Goal: Transaction & Acquisition: Download file/media

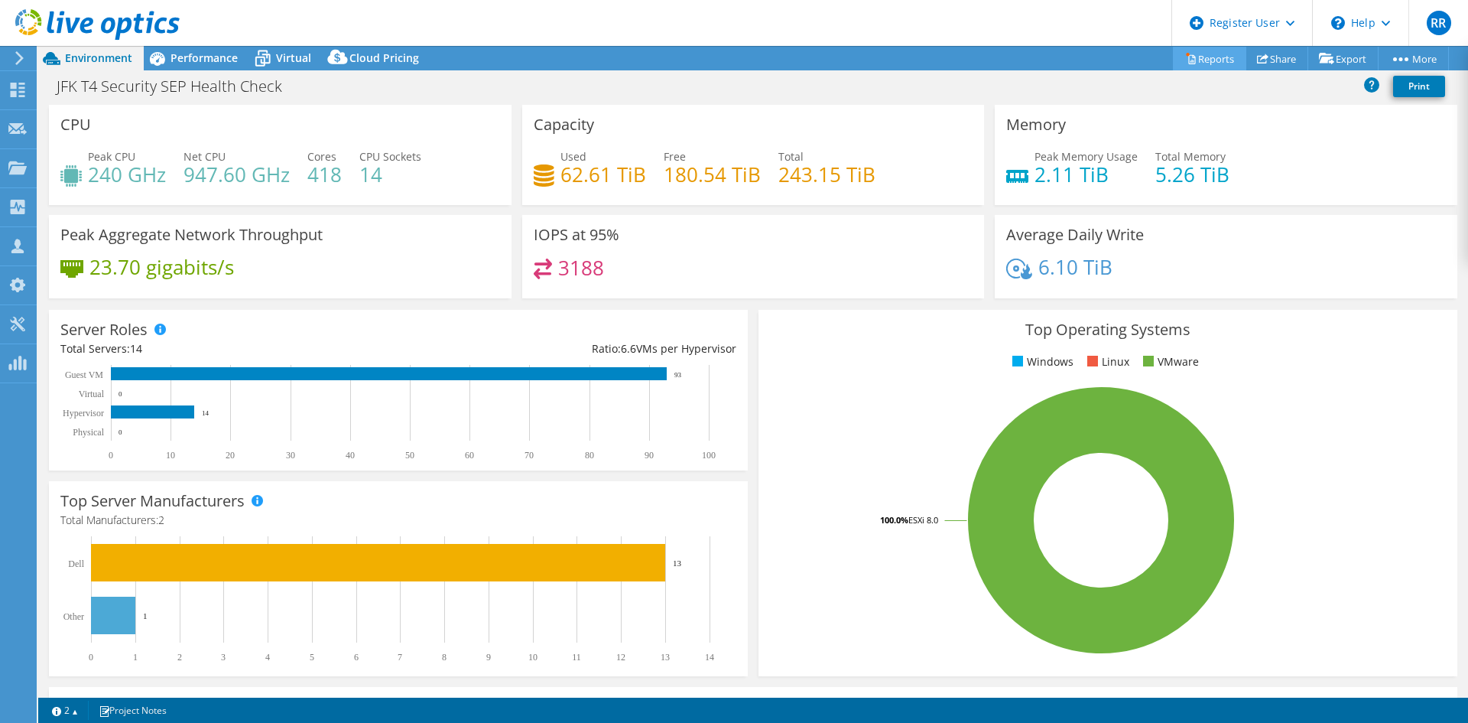
click at [1202, 59] on link "Reports" at bounding box center [1209, 59] width 73 height 24
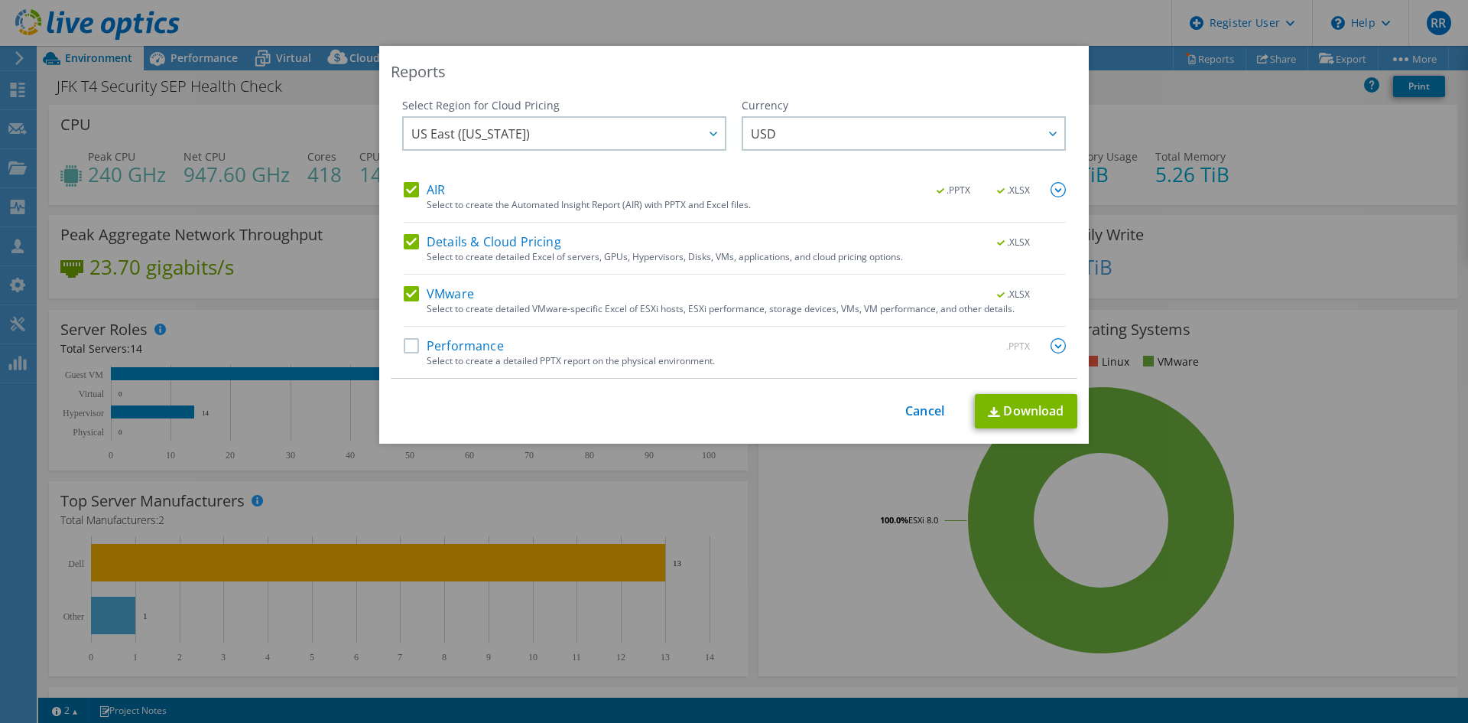
click at [406, 295] on label "VMware" at bounding box center [439, 293] width 70 height 15
click at [0, 0] on input "VMware" at bounding box center [0, 0] width 0 height 0
click at [409, 239] on label "Details & Cloud Pricing" at bounding box center [483, 241] width 158 height 15
click at [0, 0] on input "Details & Cloud Pricing" at bounding box center [0, 0] width 0 height 0
click at [1052, 186] on img at bounding box center [1058, 189] width 15 height 15
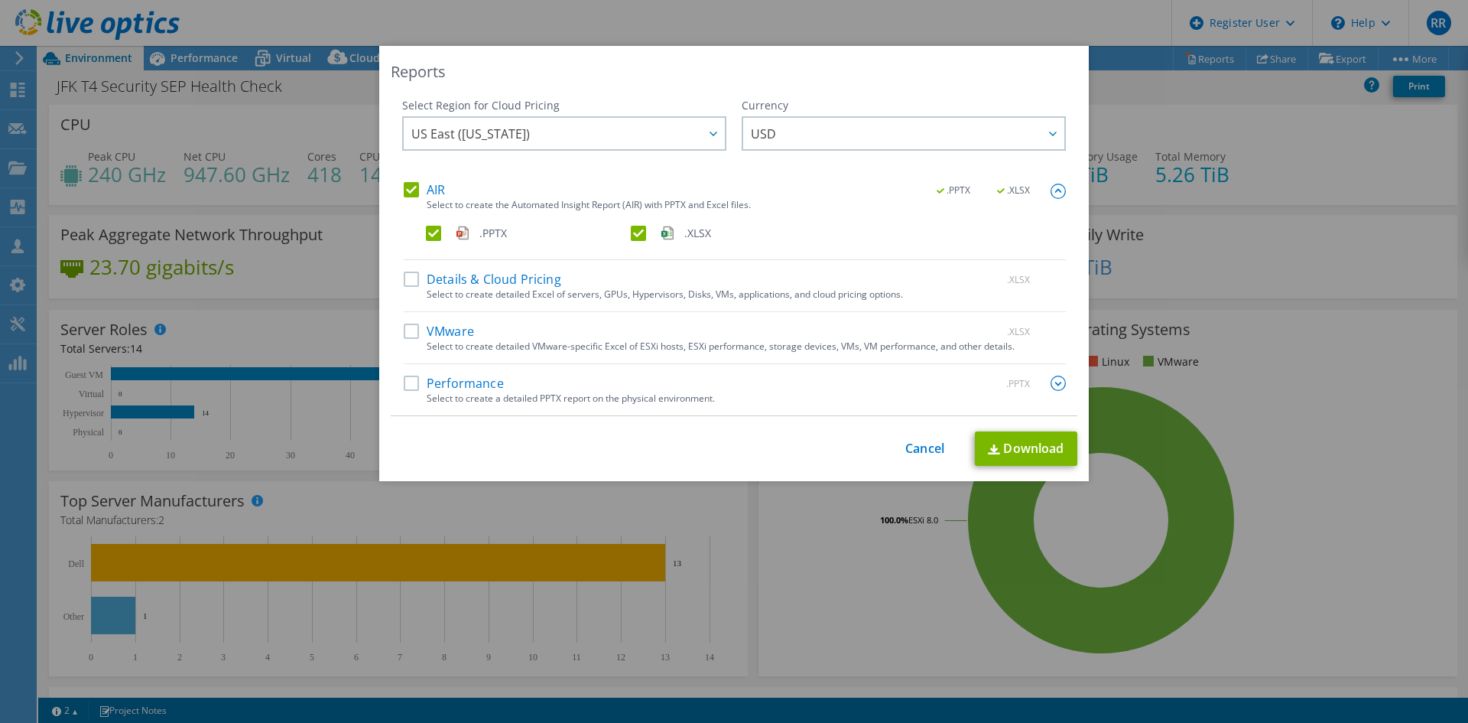
click at [429, 235] on label ".PPTX" at bounding box center [527, 233] width 202 height 15
click at [0, 0] on input ".PPTX" at bounding box center [0, 0] width 0 height 0
click at [1006, 447] on link "Download" at bounding box center [1026, 448] width 102 height 34
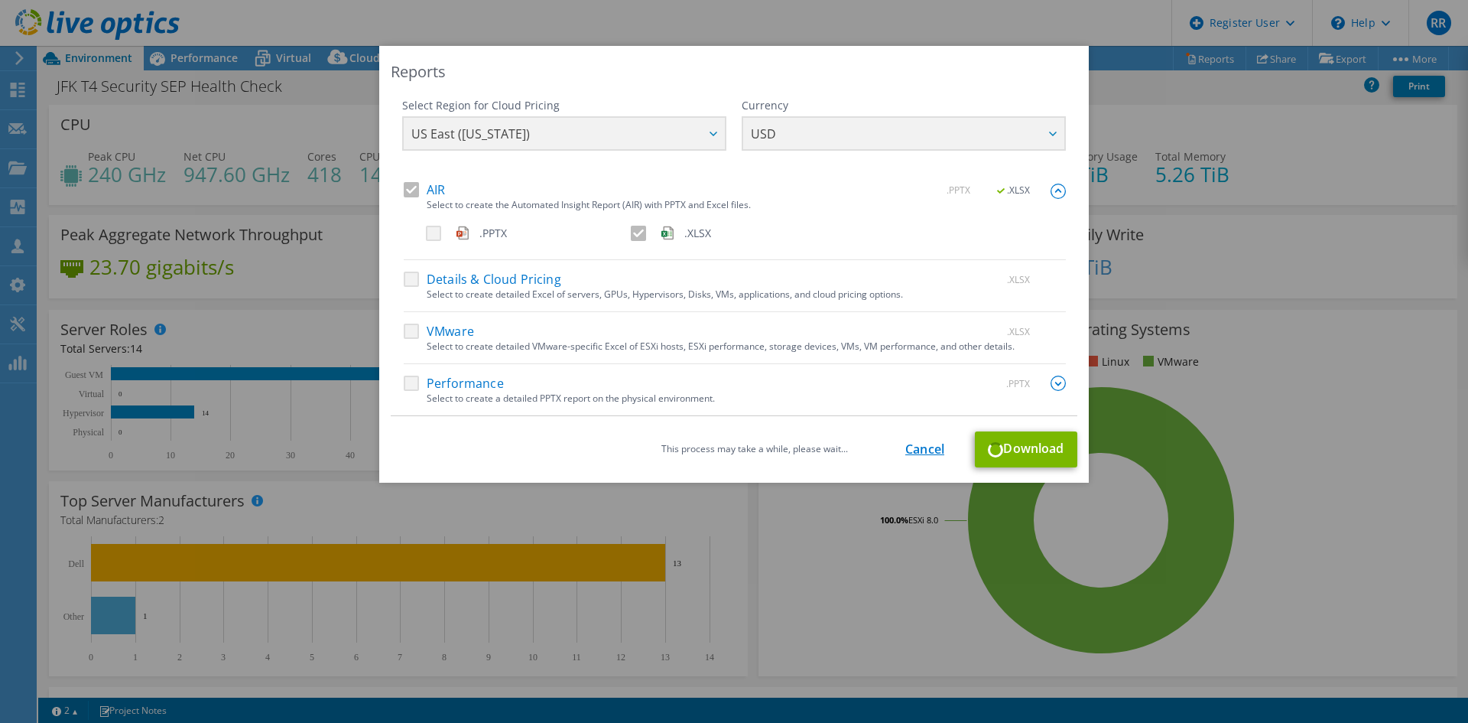
click at [909, 453] on link "Cancel" at bounding box center [924, 449] width 39 height 15
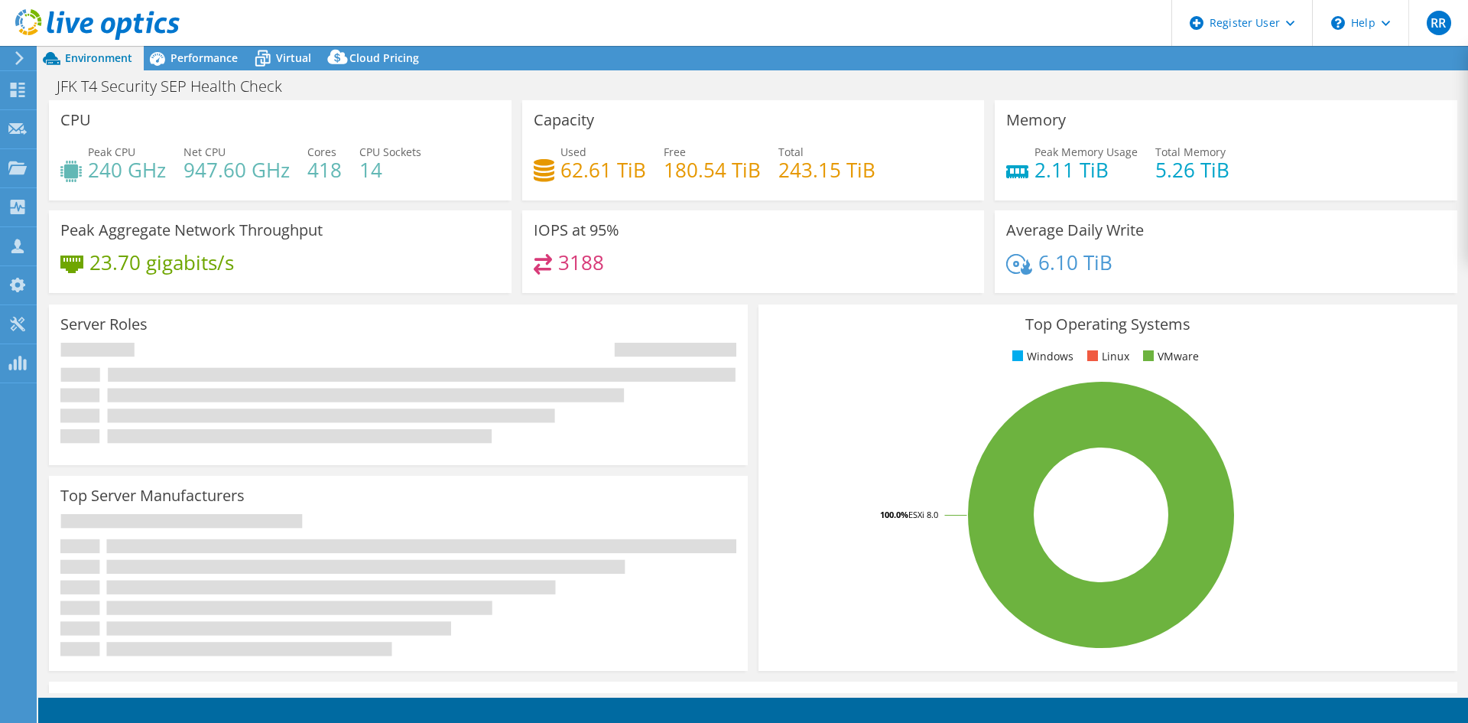
select select "USD"
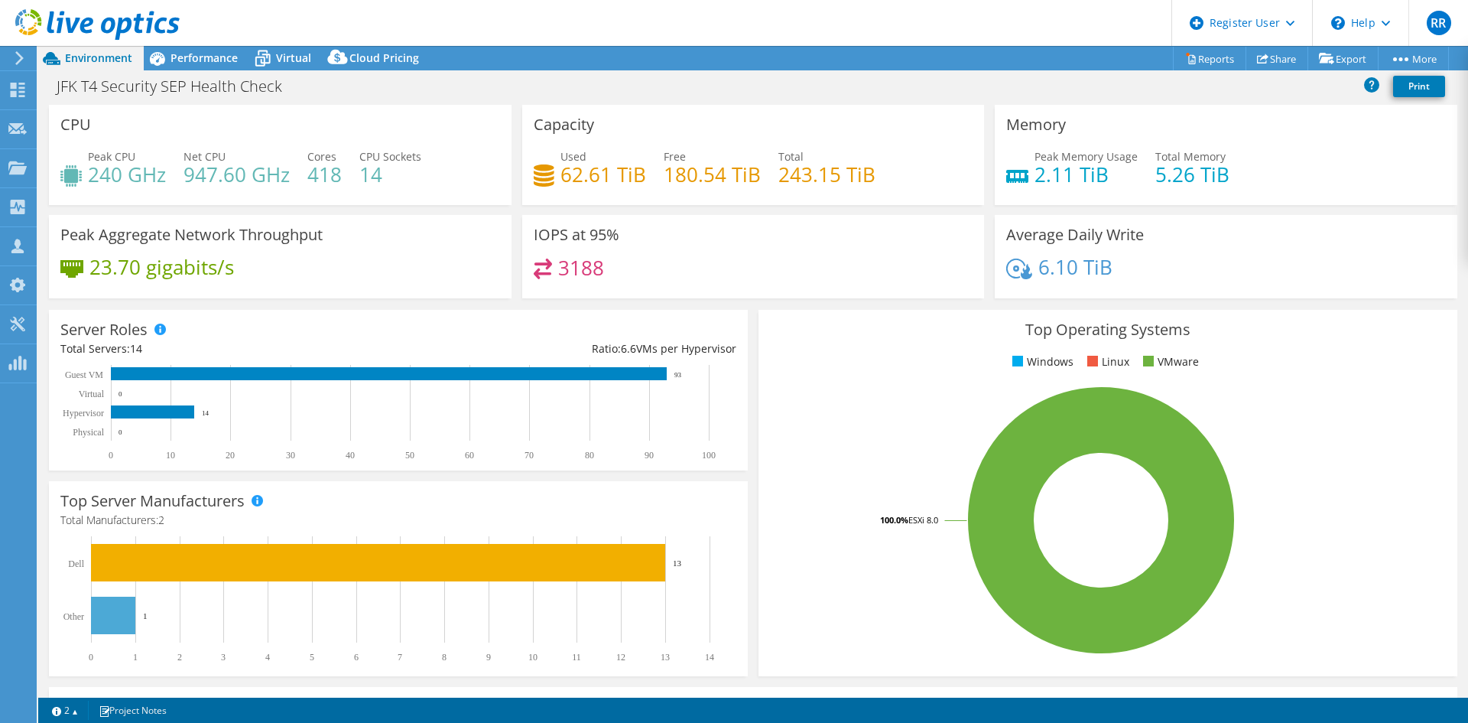
click at [770, 339] on div "Top Operating Systems Windows Linux VMware 100.0% ESXi 8.0" at bounding box center [1108, 493] width 699 height 366
click at [1207, 61] on link "Reports" at bounding box center [1209, 59] width 73 height 24
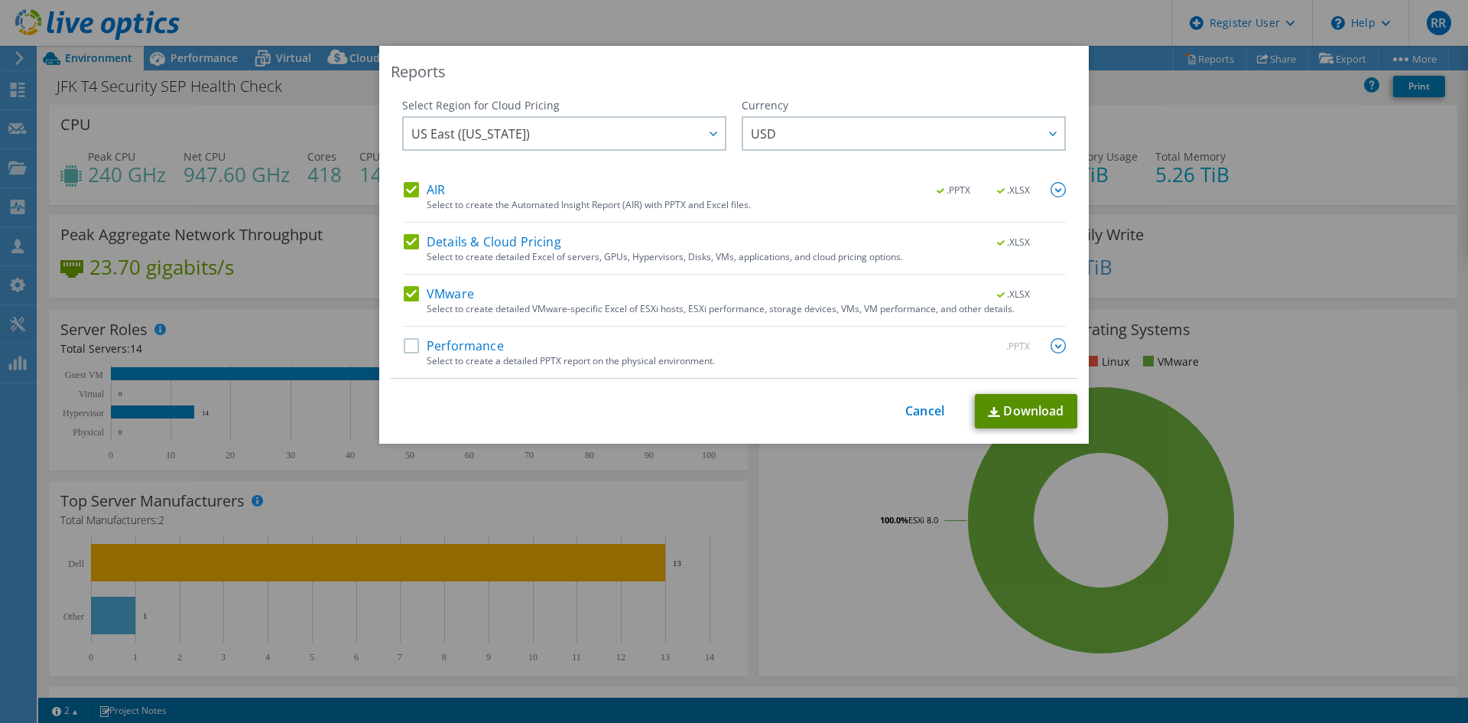
click at [1028, 402] on link "Download" at bounding box center [1026, 411] width 102 height 34
click at [919, 419] on div "This process may take a while, please wait... Cancel Download" at bounding box center [734, 411] width 687 height 34
click at [909, 400] on div "This process may take a while, please wait... Cancel Download" at bounding box center [734, 411] width 687 height 34
click at [913, 411] on link "Cancel" at bounding box center [924, 411] width 39 height 15
